Goal: Task Accomplishment & Management: Manage account settings

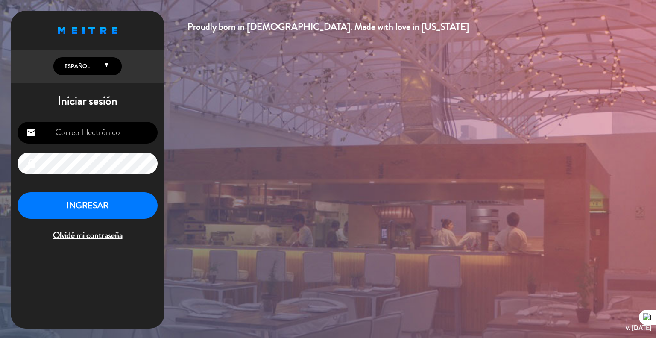
type input "[EMAIL_ADDRESS][DOMAIN_NAME]"
click at [79, 202] on button "INGRESAR" at bounding box center [88, 205] width 140 height 27
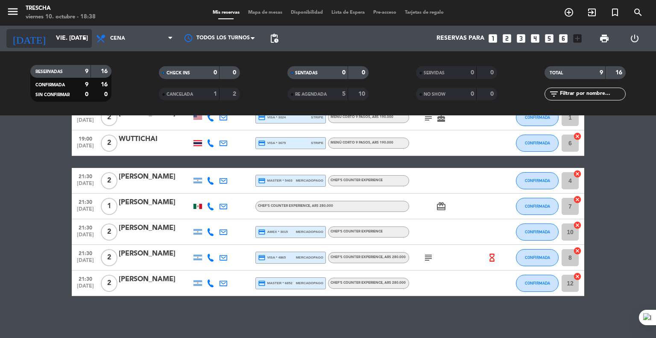
scroll to position [102, 0]
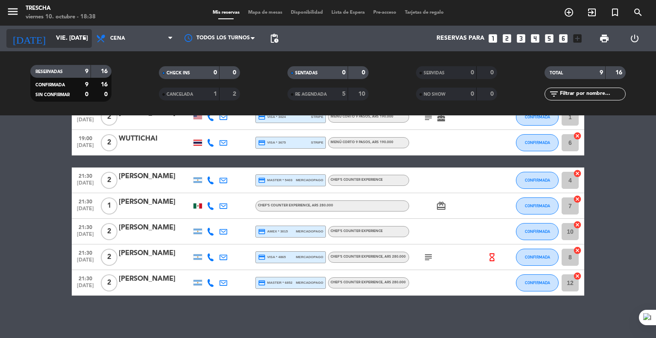
click at [52, 44] on input "vie. [DATE]" at bounding box center [92, 38] width 81 height 15
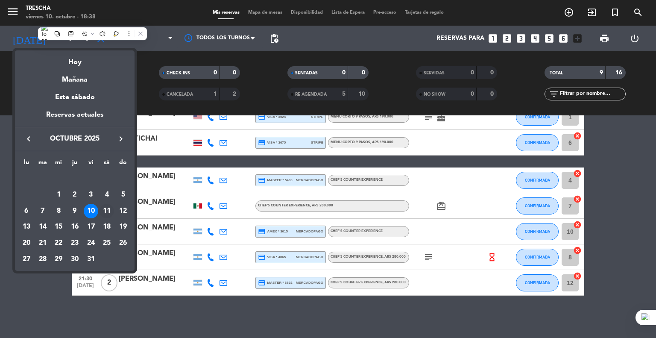
click at [108, 213] on div "11" at bounding box center [107, 211] width 15 height 15
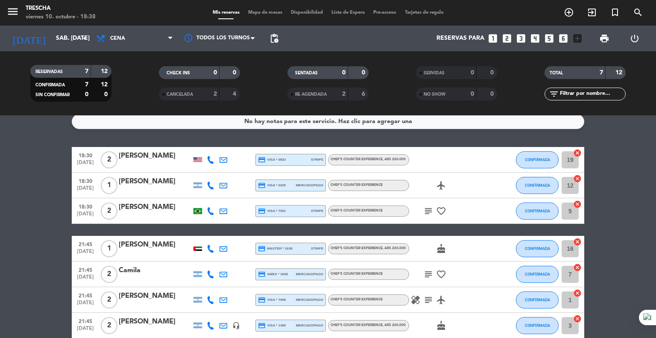
scroll to position [0, 0]
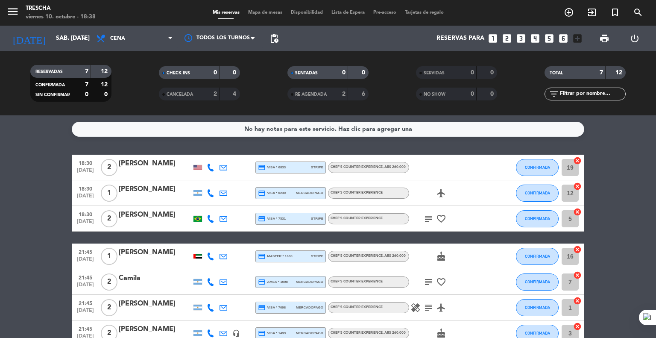
click at [199, 259] on div at bounding box center [197, 256] width 13 height 25
click at [196, 254] on div at bounding box center [198, 256] width 9 height 4
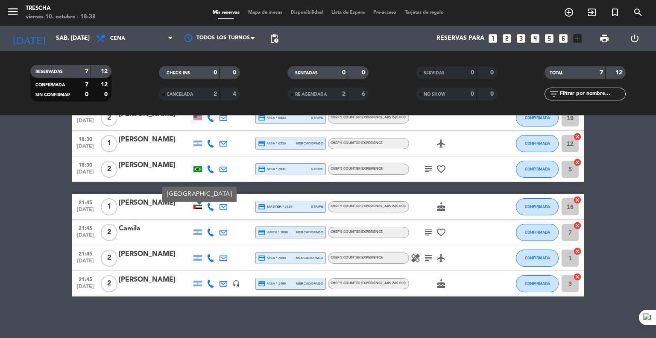
scroll to position [50, 0]
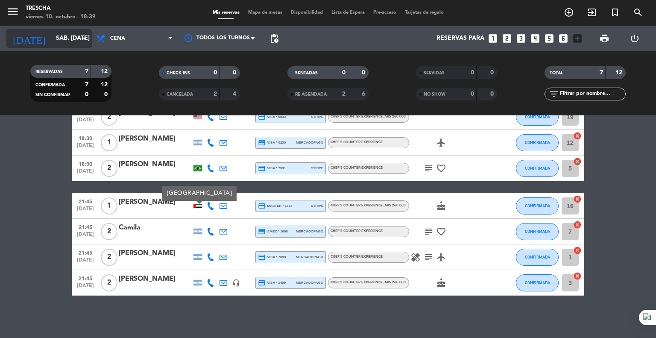
click at [58, 42] on input "sáb. [DATE]" at bounding box center [92, 38] width 81 height 15
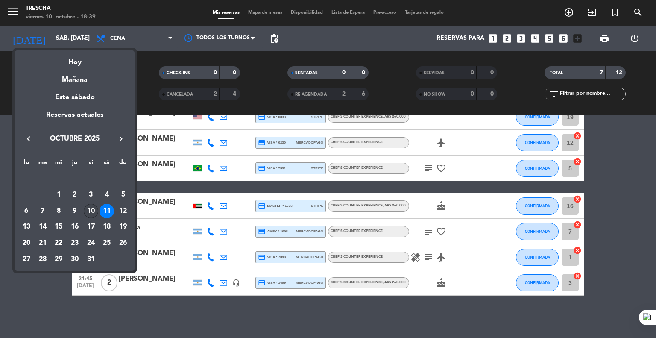
click at [92, 207] on div "10" at bounding box center [91, 211] width 15 height 15
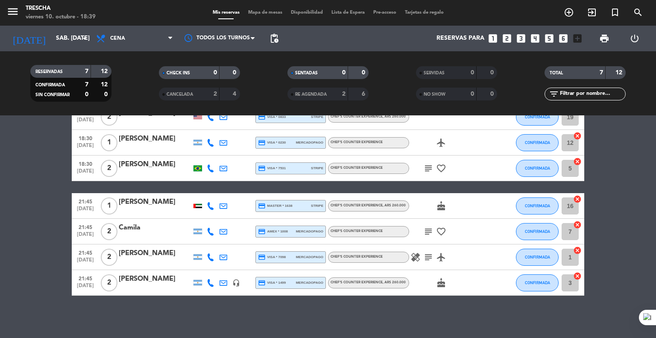
type input "vie. [DATE]"
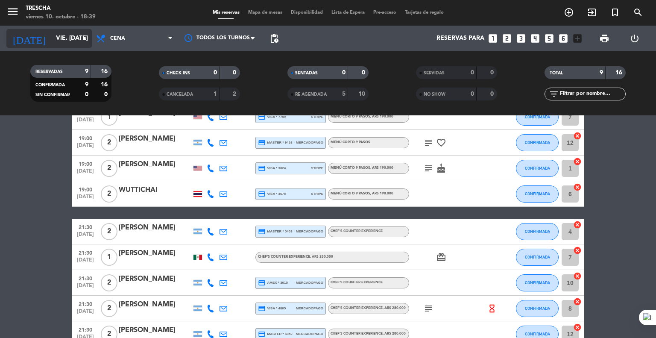
click at [75, 42] on input "vie. [DATE]" at bounding box center [92, 38] width 81 height 15
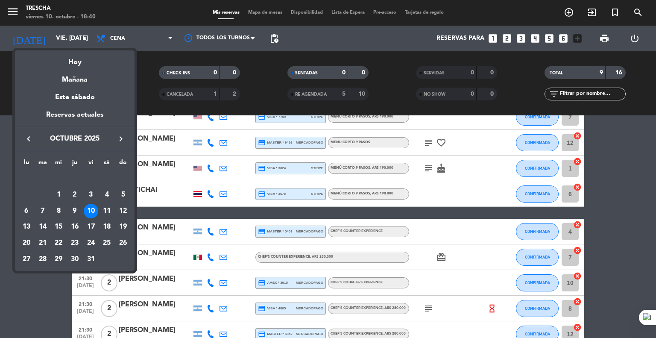
click at [91, 210] on div "10" at bounding box center [91, 211] width 15 height 15
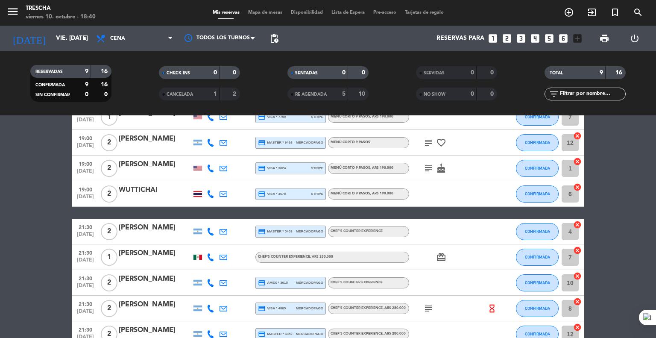
click at [25, 194] on bookings-row "19:00 [DATE] 1 [PERSON_NAME] Me [PERSON_NAME] credit_card visa * 7759 stripe Me…" at bounding box center [328, 225] width 656 height 243
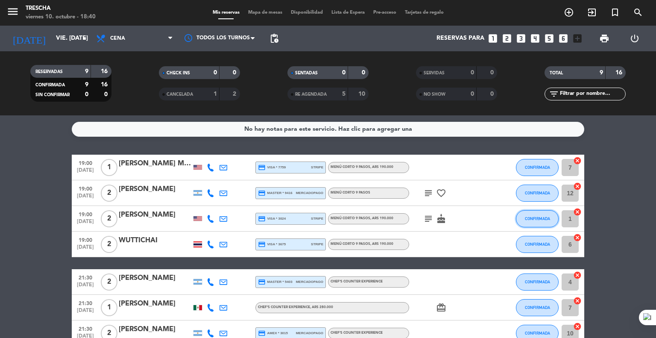
click at [535, 217] on span "CONFIRMADA" at bounding box center [537, 218] width 25 height 5
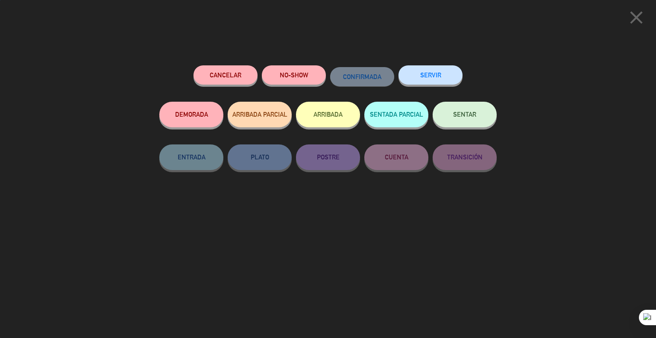
click at [463, 116] on span "SENTAR" at bounding box center [464, 114] width 23 height 7
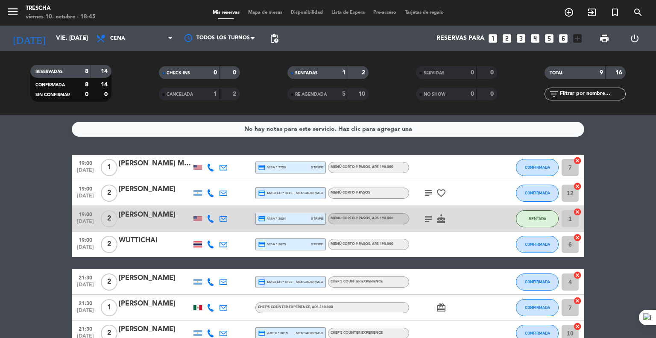
click at [27, 163] on bookings-row "19:00 [DATE] 1 [PERSON_NAME] Me [PERSON_NAME] credit_card visa * 7759 stripe Me…" at bounding box center [328, 276] width 656 height 243
click at [55, 247] on bookings-row "19:00 [DATE] 1 [PERSON_NAME] Me [PERSON_NAME] credit_card visa * 7759 stripe Me…" at bounding box center [328, 276] width 656 height 243
click at [550, 196] on button "CONFIRMADA" at bounding box center [537, 193] width 43 height 17
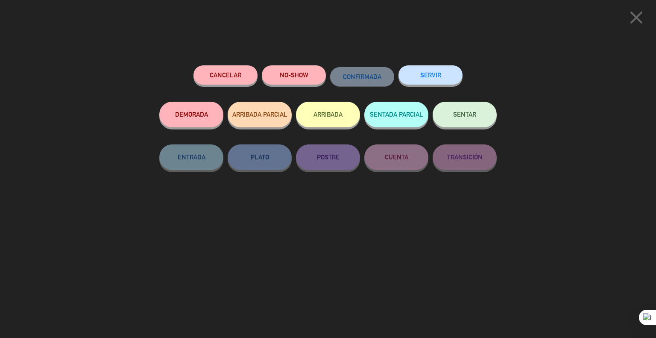
click at [476, 120] on button "SENTAR" at bounding box center [465, 115] width 64 height 26
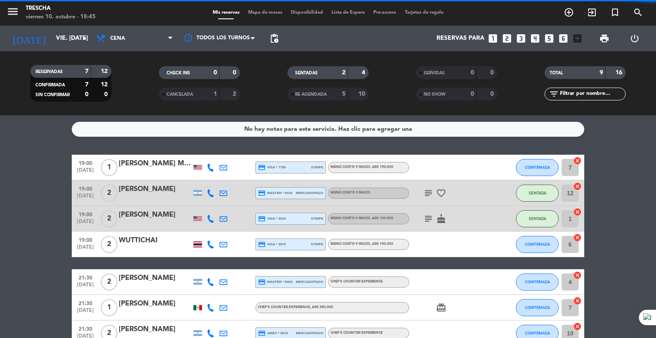
click at [426, 194] on icon "subject" at bounding box center [429, 193] width 10 height 10
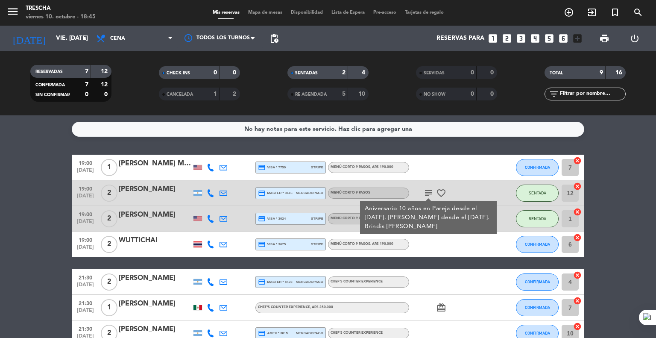
click at [426, 194] on icon "subject" at bounding box center [429, 193] width 10 height 10
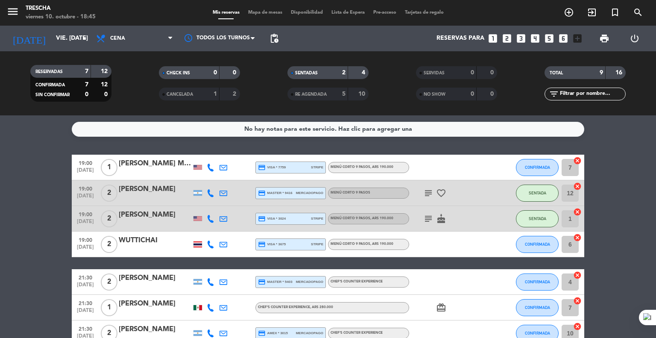
click at [11, 183] on bookings-row "19:00 [DATE] 1 [PERSON_NAME] Me [PERSON_NAME] credit_card visa * 7759 stripe Me…" at bounding box center [328, 276] width 656 height 243
click at [544, 174] on button "CONFIRMADA" at bounding box center [537, 167] width 43 height 17
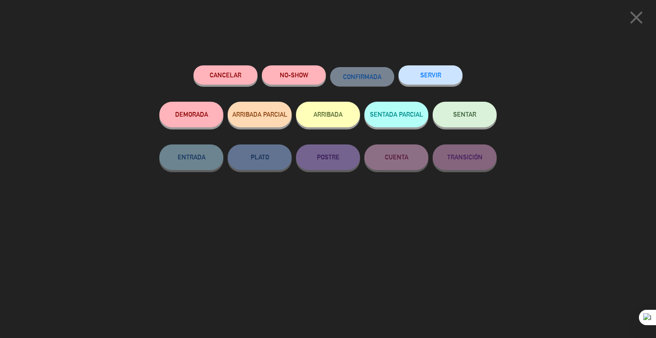
click at [474, 122] on button "SENTAR" at bounding box center [465, 115] width 64 height 26
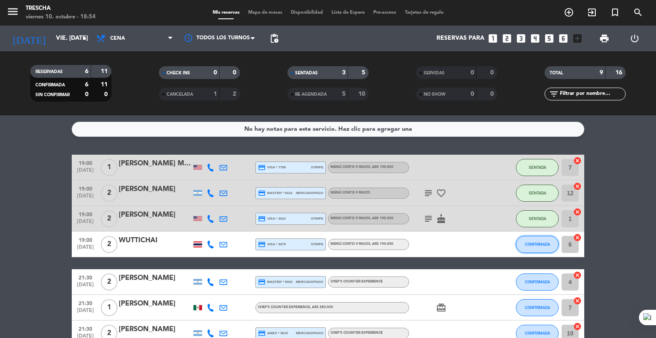
click at [545, 243] on span "CONFIRMADA" at bounding box center [537, 244] width 25 height 5
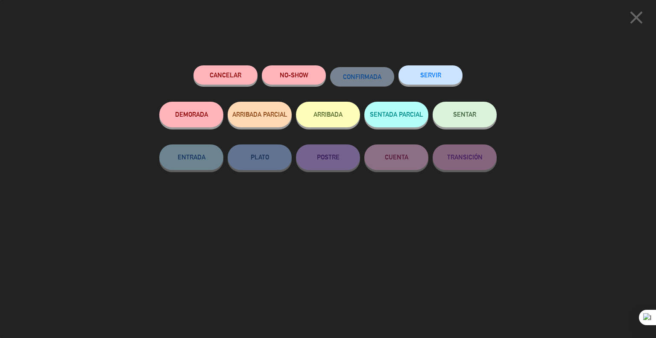
click at [459, 117] on span "SENTAR" at bounding box center [464, 114] width 23 height 7
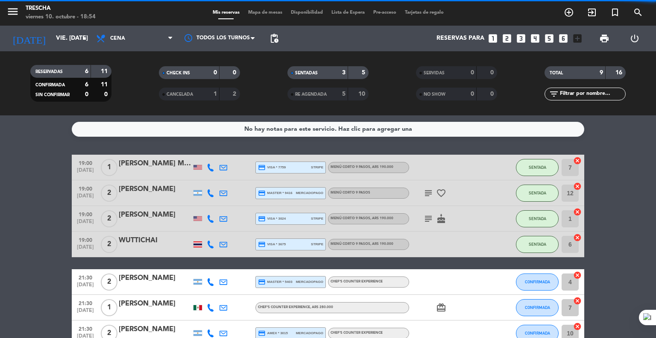
click at [7, 152] on div "No hay notas para este servicio. Haz clic para agregar una 19:00 [DATE] 1 [PERS…" at bounding box center [328, 226] width 656 height 223
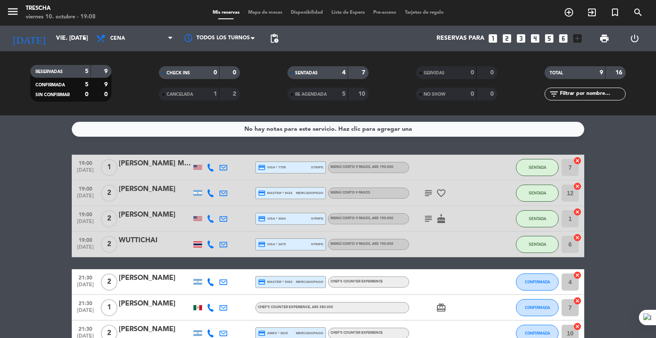
click at [70, 229] on bookings-row "19:00 [DATE] 1 [PERSON_NAME] Me [PERSON_NAME] credit_card visa * 7759 stripe Me…" at bounding box center [328, 276] width 656 height 243
click at [43, 215] on bookings-row "19:00 [DATE] 1 [PERSON_NAME] Me [PERSON_NAME] credit_card visa * 7759 stripe Me…" at bounding box center [328, 276] width 656 height 243
click at [35, 188] on bookings-row "19:00 [DATE] 1 [PERSON_NAME] Me [PERSON_NAME] credit_card visa * 7759 stripe Me…" at bounding box center [328, 276] width 656 height 243
click at [27, 241] on bookings-row "19:00 [DATE] 1 [PERSON_NAME] Me [PERSON_NAME] credit_card visa * 7759 stripe Me…" at bounding box center [328, 276] width 656 height 243
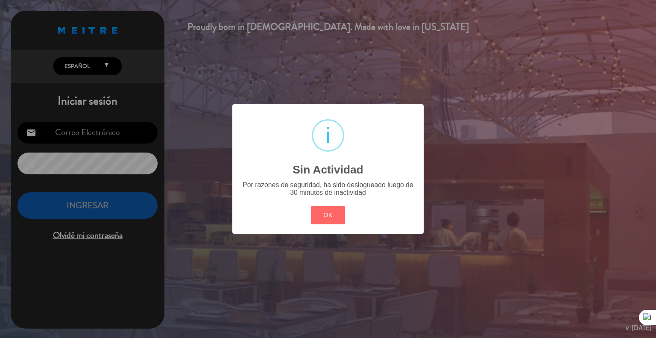
type input "[EMAIL_ADDRESS][DOMAIN_NAME]"
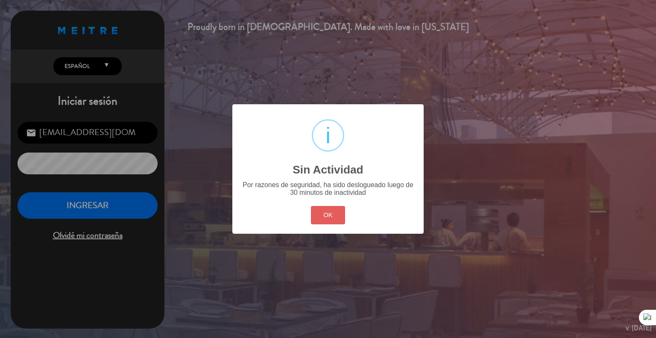
click at [333, 221] on button "OK" at bounding box center [328, 215] width 35 height 18
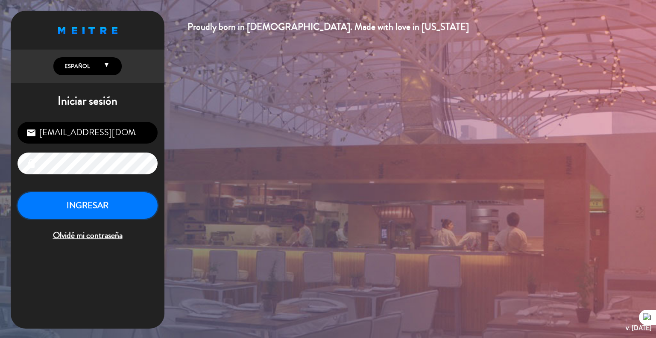
click at [99, 205] on button "INGRESAR" at bounding box center [88, 205] width 140 height 27
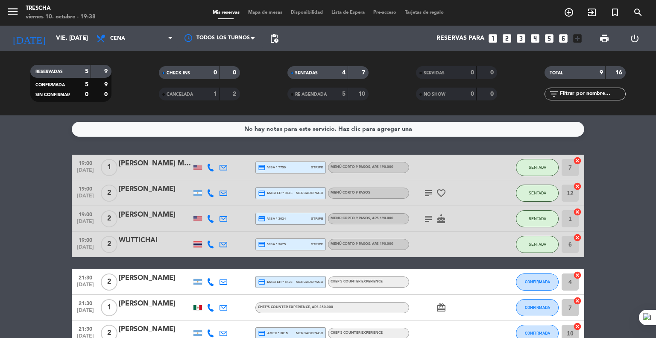
click at [38, 182] on bookings-row "19:00 [DATE] 1 [PERSON_NAME] Me [PERSON_NAME] credit_card visa * 7759 stripe Me…" at bounding box center [328, 276] width 656 height 243
click at [24, 210] on bookings-row "19:00 [DATE] 1 [PERSON_NAME] Me [PERSON_NAME] credit_card visa * 7759 stripe Me…" at bounding box center [328, 276] width 656 height 243
click at [3, 207] on bookings-row "19:00 [DATE] 1 [PERSON_NAME] Me [PERSON_NAME] credit_card visa * 7759 stripe Me…" at bounding box center [328, 276] width 656 height 243
click at [47, 154] on div "No hay notas para este servicio. Haz clic para agregar una 19:00 [DATE] 1 [PERS…" at bounding box center [328, 226] width 656 height 223
